Goal: Task Accomplishment & Management: Use online tool/utility

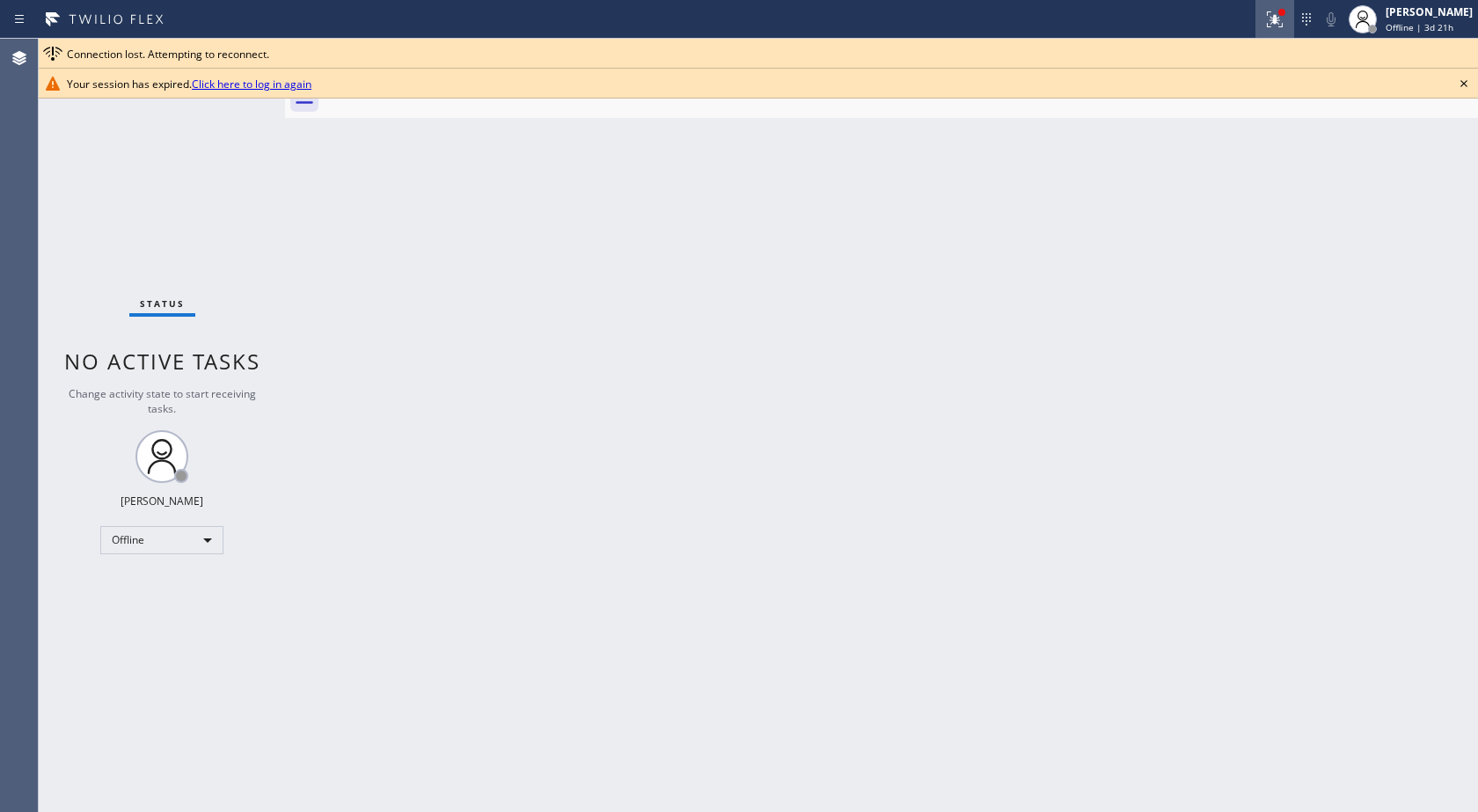
click at [1266, 22] on icon at bounding box center [1274, 19] width 21 height 21
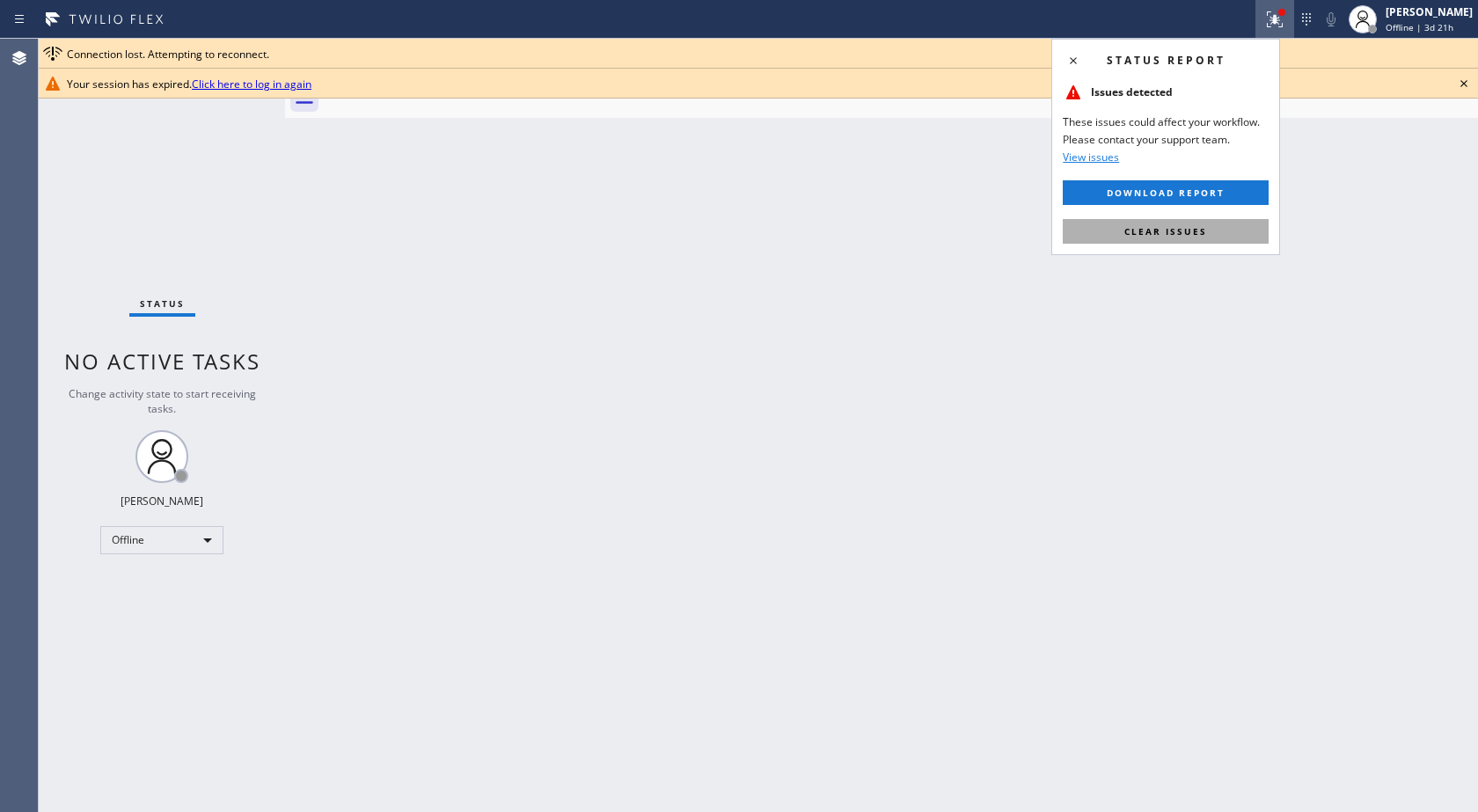
click at [1183, 225] on span "Clear issues" at bounding box center [1166, 230] width 83 height 12
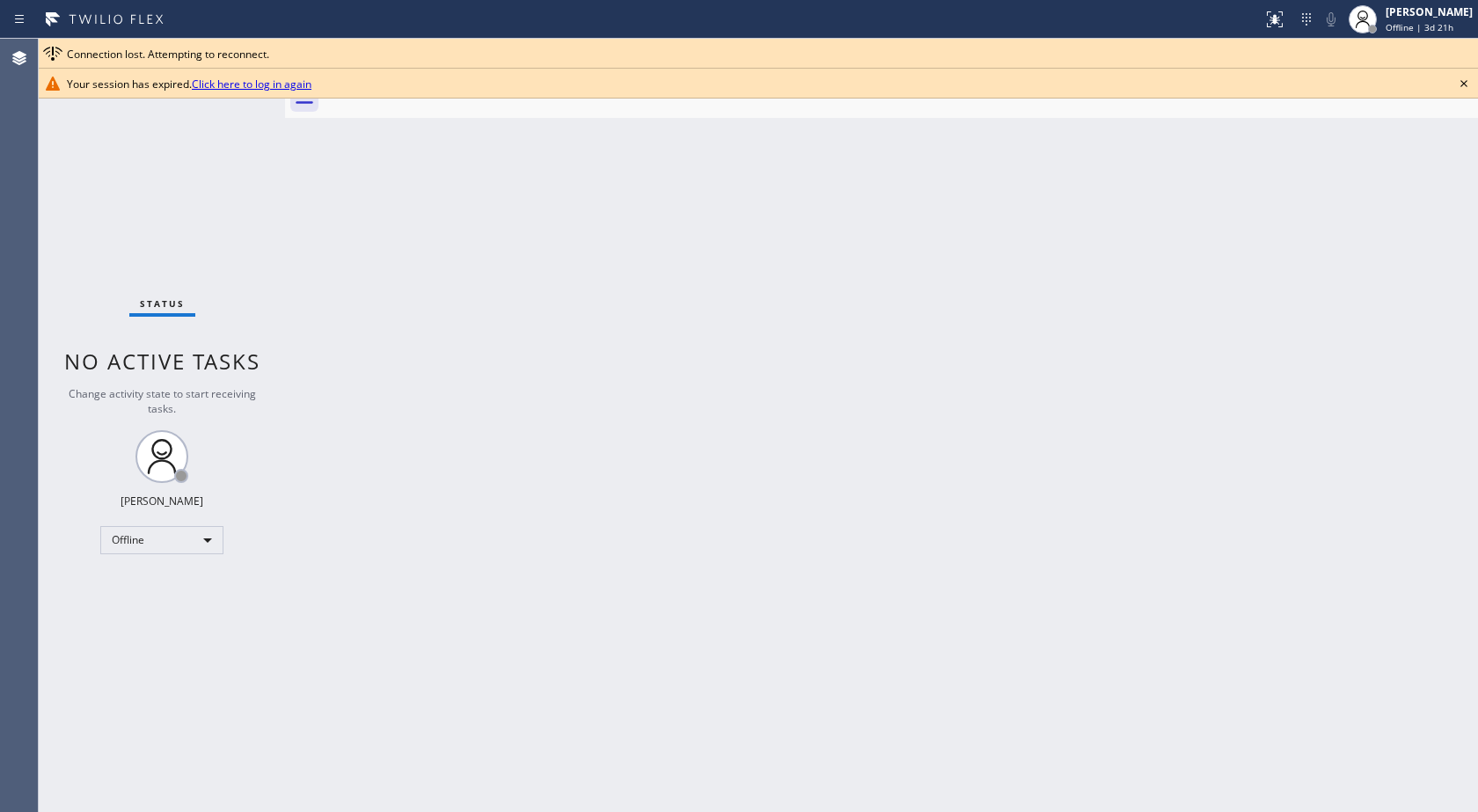
click at [250, 86] on link "Click here to log in again" at bounding box center [251, 84] width 119 height 15
